Goal: Transaction & Acquisition: Purchase product/service

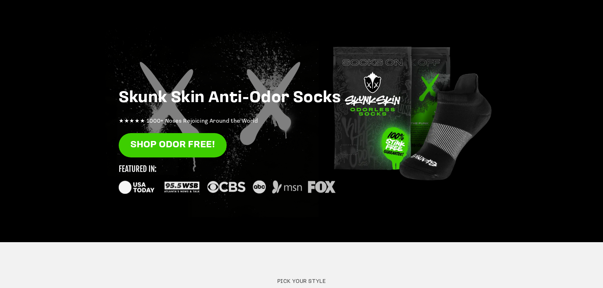
scroll to position [63, 0]
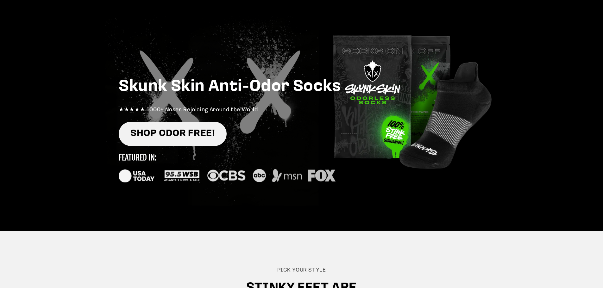
click at [165, 137] on link "SHOP ODOR FREE!" at bounding box center [173, 134] width 108 height 24
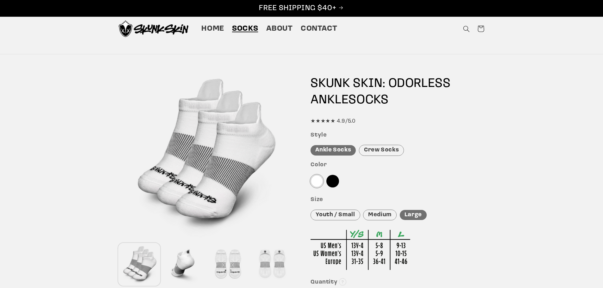
click at [333, 183] on div at bounding box center [332, 181] width 13 height 13
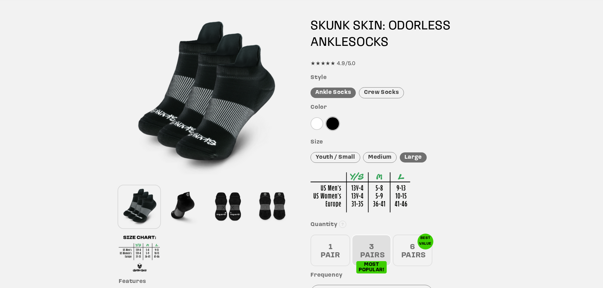
scroll to position [95, 0]
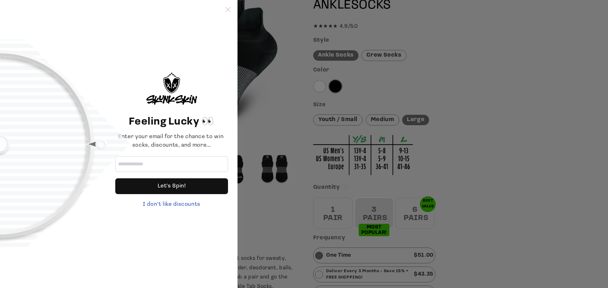
click at [228, 10] on icon at bounding box center [227, 9] width 5 height 5
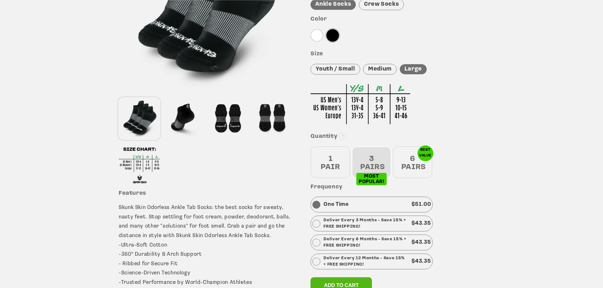
scroll to position [158, 0]
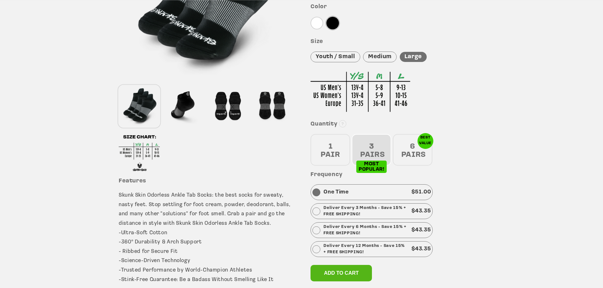
click at [412, 153] on div "6 PAIRS" at bounding box center [413, 150] width 40 height 32
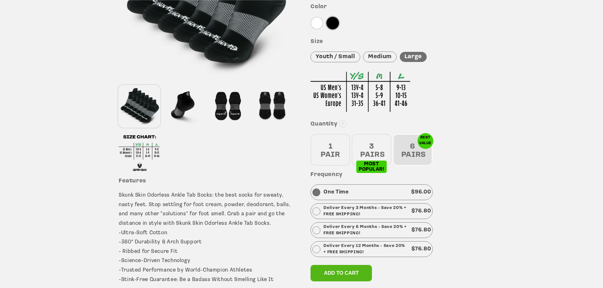
click at [366, 147] on div "3 PAIRS" at bounding box center [372, 150] width 40 height 32
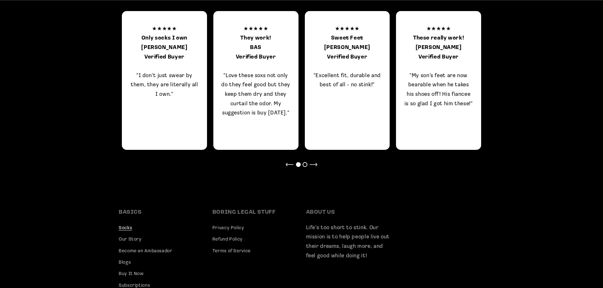
scroll to position [506, 0]
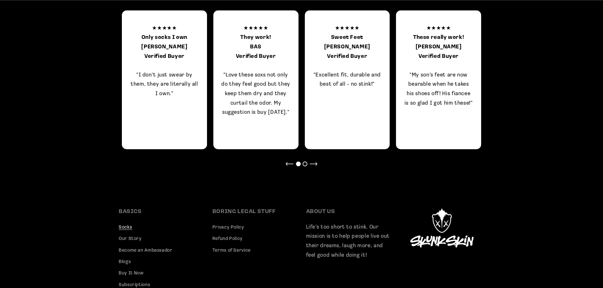
click at [312, 164] on div at bounding box center [313, 164] width 8 height 5
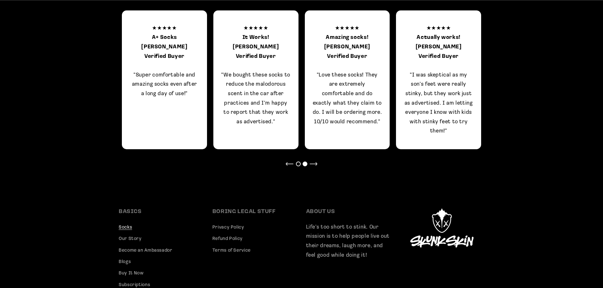
click at [312, 164] on div at bounding box center [313, 164] width 8 height 5
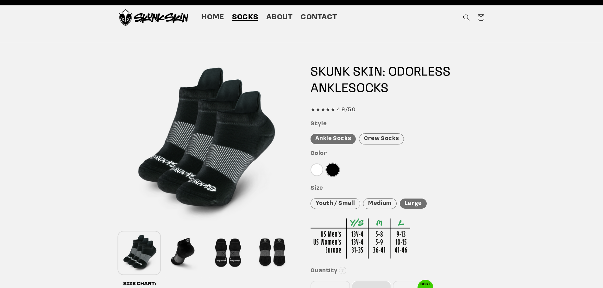
scroll to position [0, 0]
